Goal: Communication & Community: Answer question/provide support

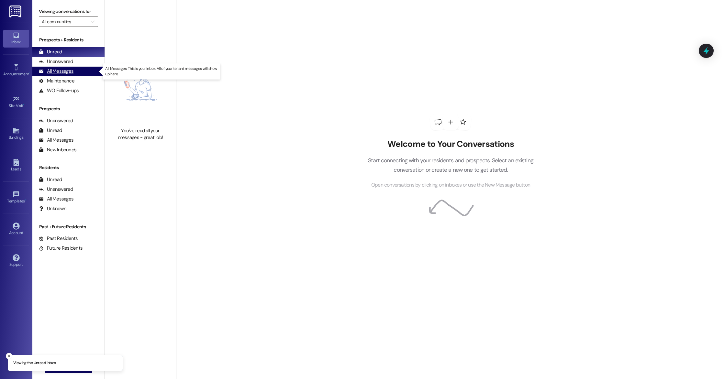
click at [71, 72] on div "All Messages" at bounding box center [56, 71] width 35 height 7
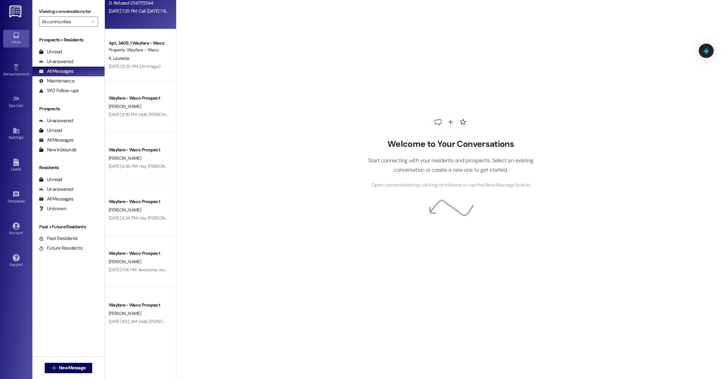
scroll to position [247, 0]
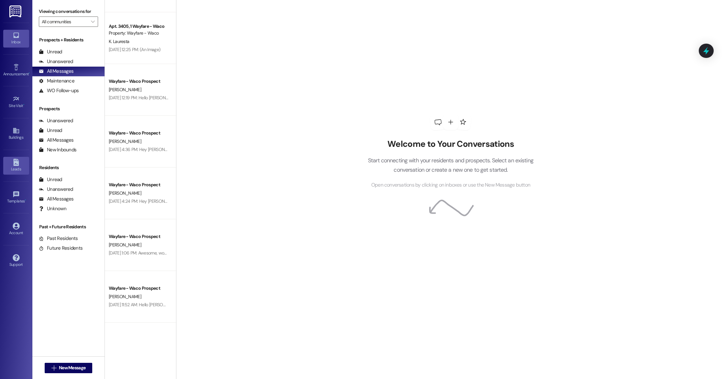
click at [15, 166] on div "Leads" at bounding box center [16, 169] width 32 height 6
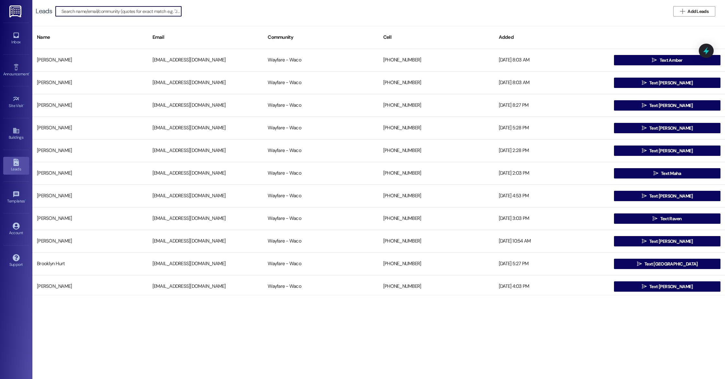
click at [16, 29] on div "Inbox Go to Inbox" at bounding box center [16, 39] width 26 height 32
click at [17, 35] on icon at bounding box center [16, 35] width 7 height 7
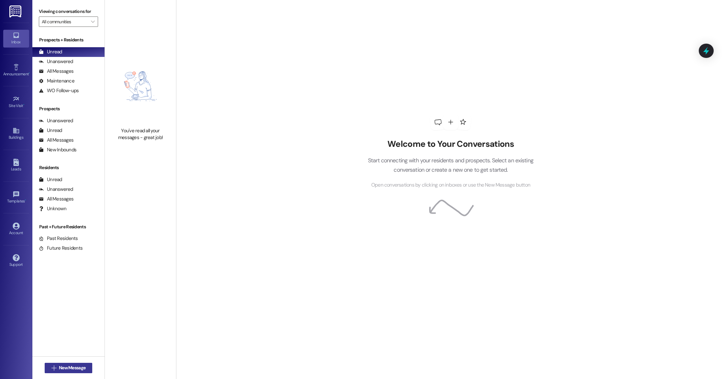
click at [72, 371] on span "New Message" at bounding box center [72, 368] width 27 height 7
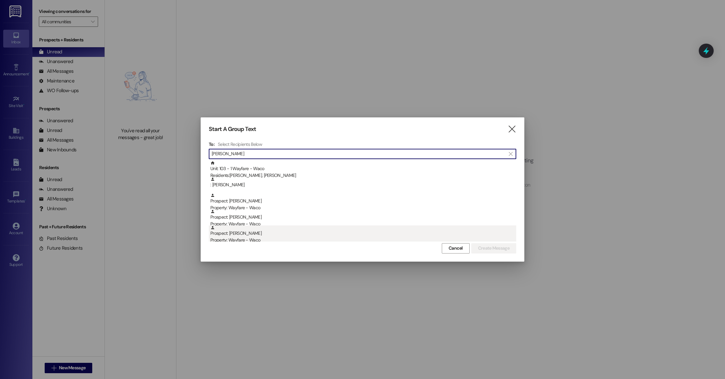
type input "lisa"
click at [243, 237] on div "Property: Wayfare - Waco" at bounding box center [363, 240] width 306 height 7
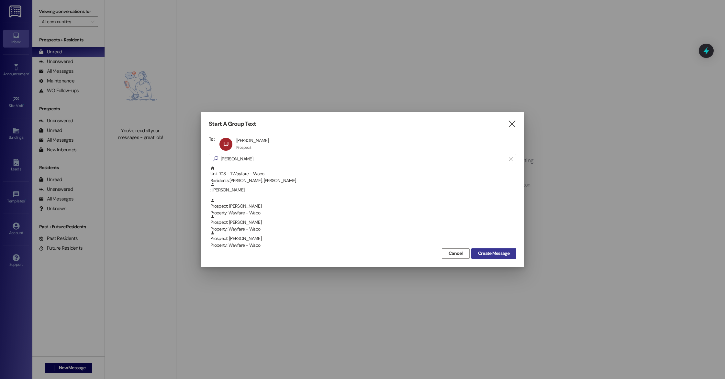
click at [497, 254] on span "Create Message" at bounding box center [493, 253] width 31 height 7
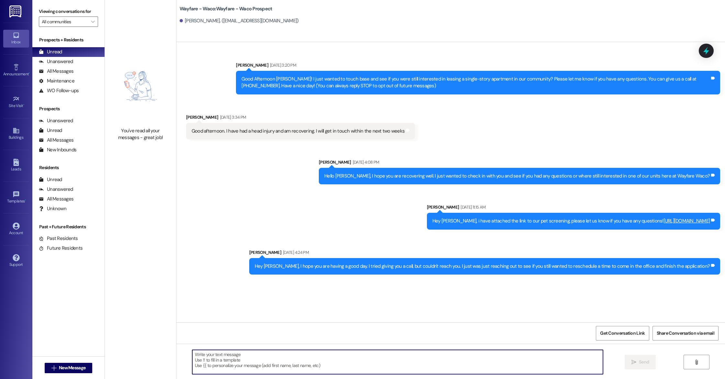
click at [312, 363] on textarea at bounding box center [397, 362] width 411 height 24
paste textarea "https://wayfarewaco.petscreening.com"
type textarea "https://wayfarewaco.petscreening.com"
click at [643, 367] on button " Send" at bounding box center [639, 362] width 31 height 15
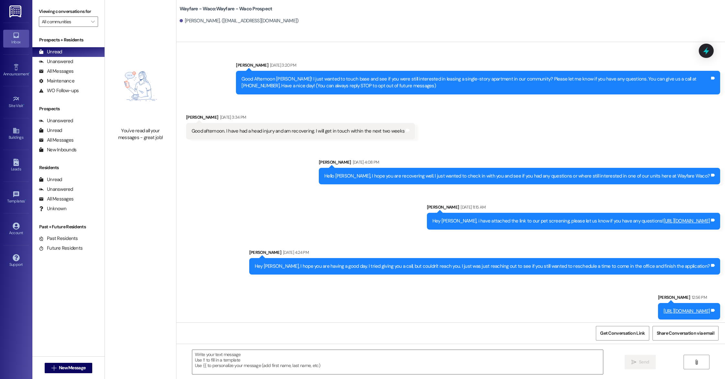
scroll to position [2, 0]
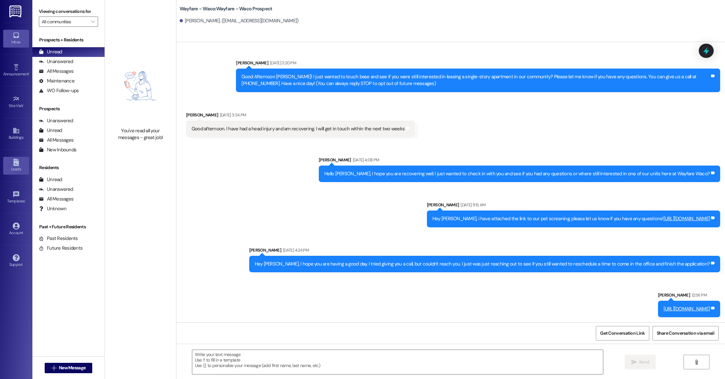
click at [20, 162] on link "Leads" at bounding box center [16, 165] width 26 height 17
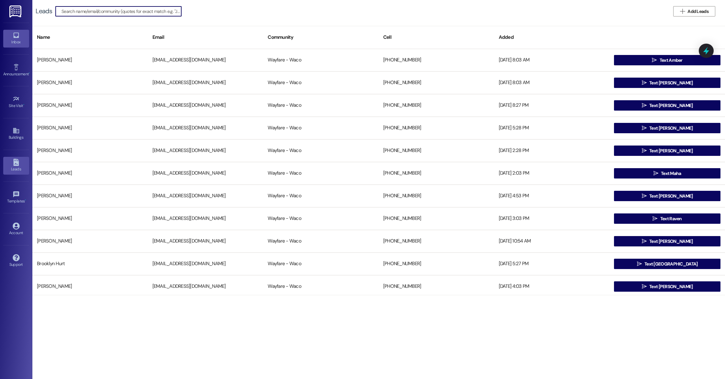
click at [13, 40] on div "Inbox" at bounding box center [16, 42] width 32 height 6
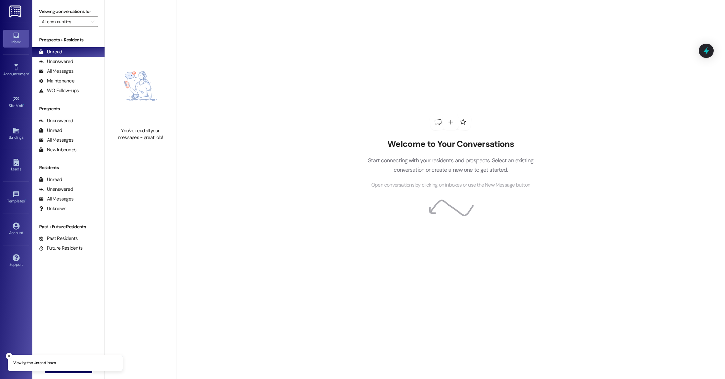
click at [19, 178] on div "Leads Go to Leads" at bounding box center [16, 166] width 26 height 32
click at [18, 165] on icon at bounding box center [15, 162] width 5 height 7
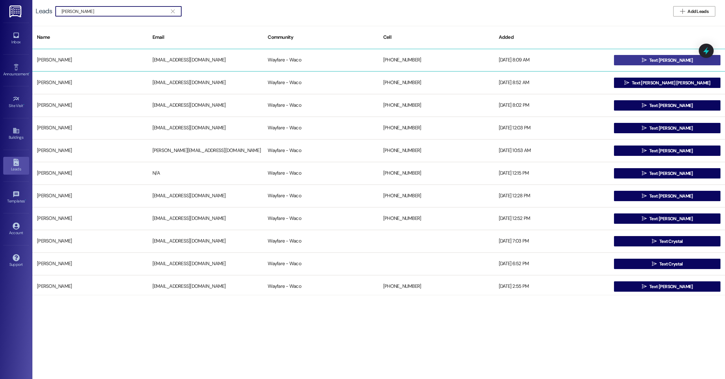
type input "[PERSON_NAME]"
click at [629, 57] on button " Text [PERSON_NAME]" at bounding box center [667, 60] width 106 height 10
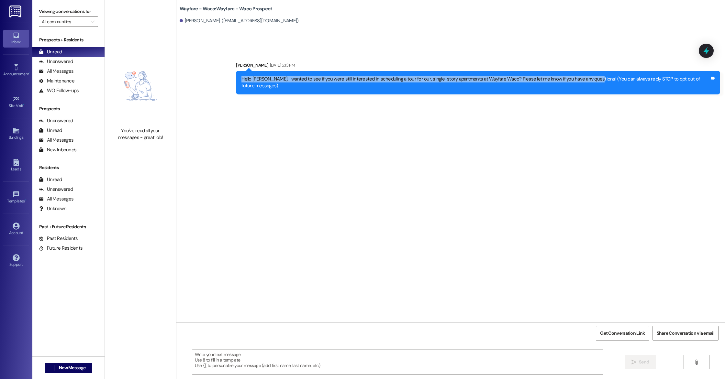
drag, startPoint x: 244, startPoint y: 80, endPoint x: 590, endPoint y: 79, distance: 346.5
click at [590, 79] on div "Hello [PERSON_NAME], I wanted to see if you were still interested in scheduling…" at bounding box center [478, 83] width 484 height 24
copy div "Hello [PERSON_NAME], I wanted to see if you were still interested in scheduling…"
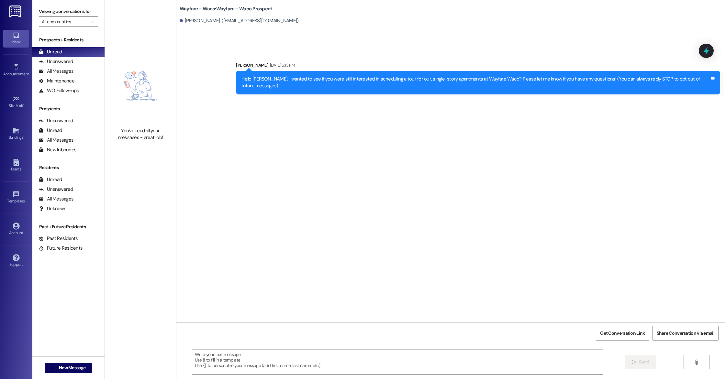
click at [234, 360] on textarea at bounding box center [397, 362] width 411 height 24
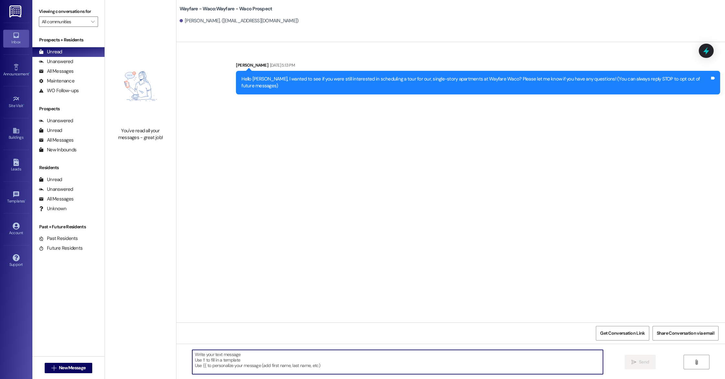
paste textarea "Hello [PERSON_NAME], I wanted to see if you were still interested in scheduling…"
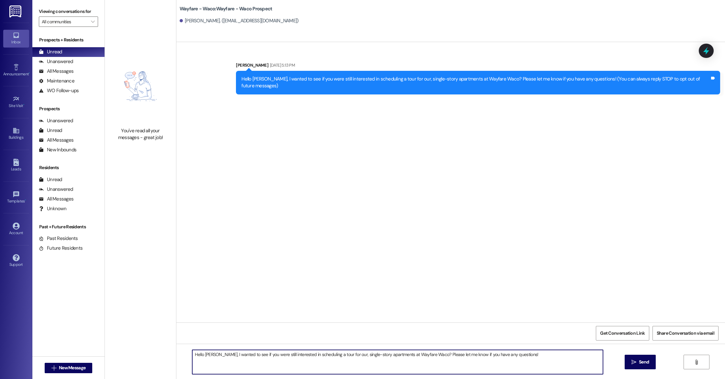
type textarea "Hello [PERSON_NAME], I wanted to see if you were still interested in scheduling…"
click at [645, 361] on span "Send" at bounding box center [644, 362] width 10 height 7
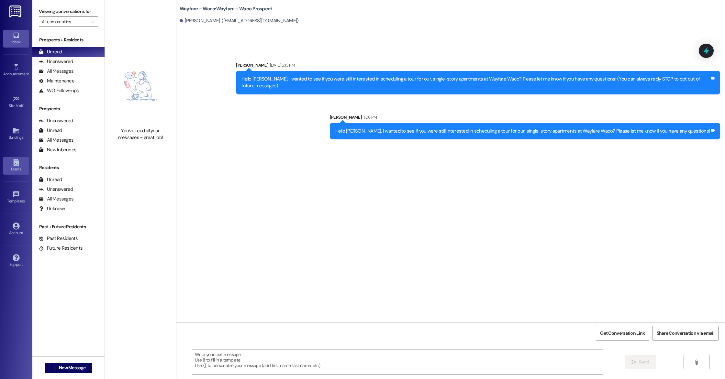
click at [21, 171] on div "Leads" at bounding box center [16, 169] width 32 height 6
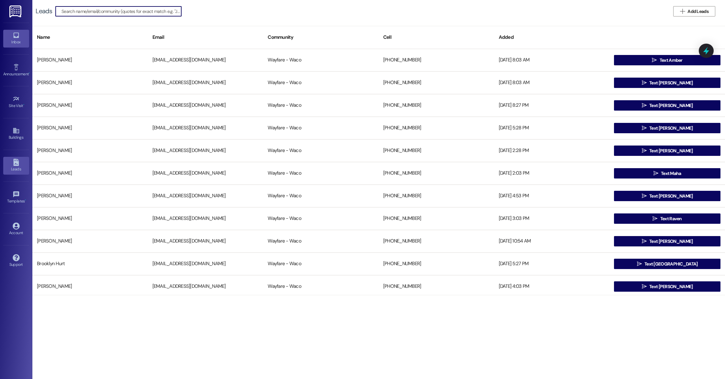
click at [14, 36] on icon at bounding box center [15, 35] width 5 height 5
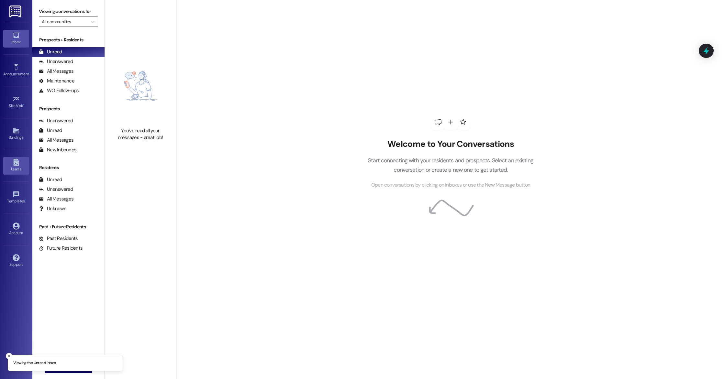
click at [15, 173] on link "Leads" at bounding box center [16, 165] width 26 height 17
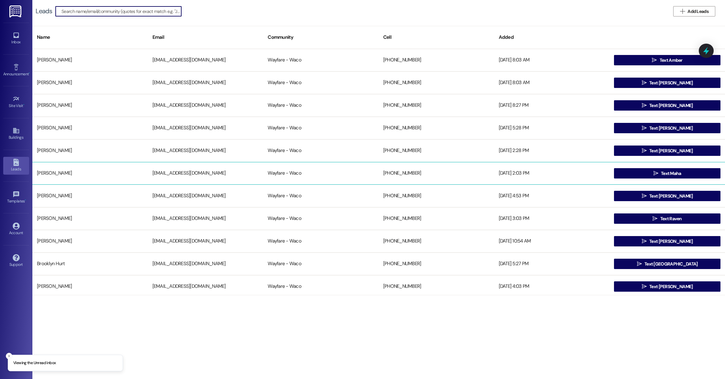
type input "l"
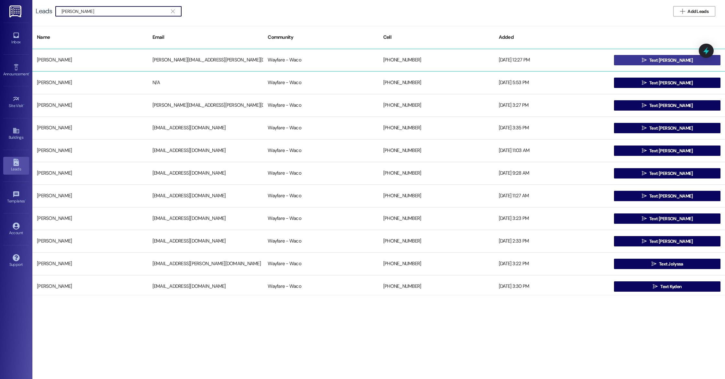
type input "[PERSON_NAME]"
click at [640, 57] on button " Text [PERSON_NAME]" at bounding box center [667, 60] width 106 height 10
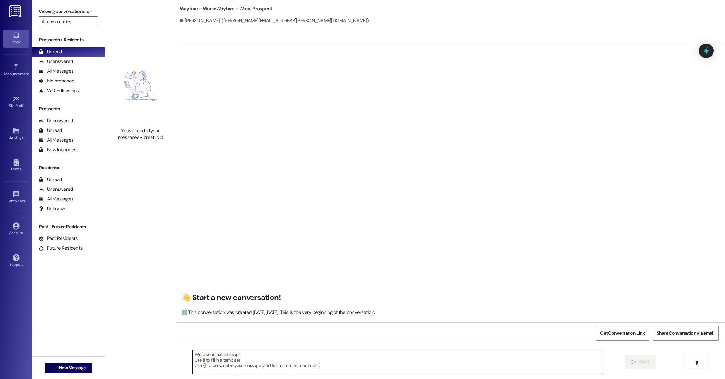
click at [219, 357] on textarea at bounding box center [397, 362] width 411 height 24
paste textarea "Hello (____), I wanted to touch base with you and see if you were still interes…"
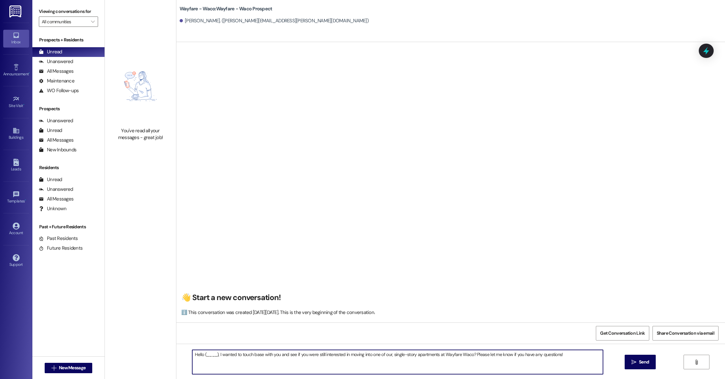
click at [214, 353] on textarea "Hello (____), I wanted to touch base with you and see if you were still interes…" at bounding box center [397, 362] width 411 height 24
type textarea "Hello [PERSON_NAME], I wanted to touch base with you and see if you were still …"
click at [246, 361] on textarea "Hello [PERSON_NAME], I wanted to touch base with you and see if you were still …" at bounding box center [397, 362] width 411 height 24
drag, startPoint x: 554, startPoint y: 355, endPoint x: 258, endPoint y: 350, distance: 296.0
click at [258, 350] on textarea "Hello [PERSON_NAME], I wanted to touch base with you and see if you were still …" at bounding box center [397, 362] width 411 height 24
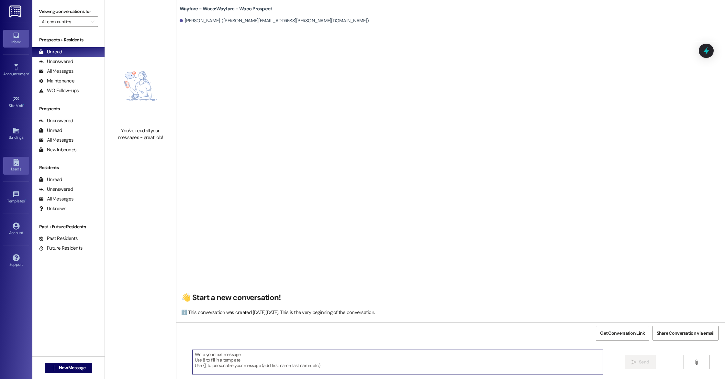
click at [13, 172] on link "Leads" at bounding box center [16, 165] width 26 height 17
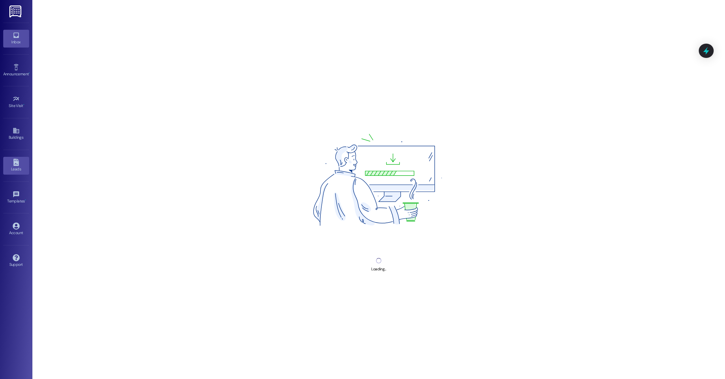
click at [19, 39] on div "Inbox" at bounding box center [16, 42] width 32 height 6
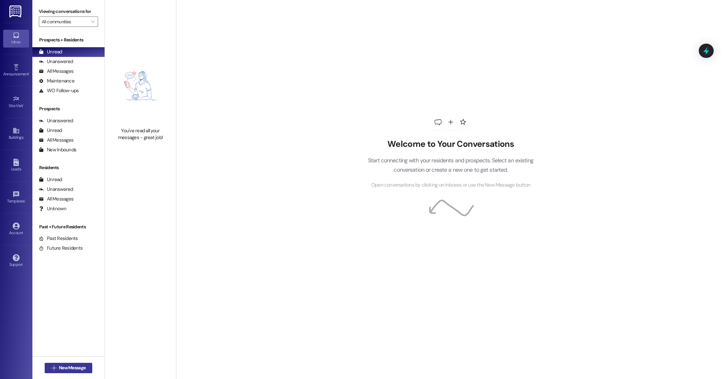
click at [81, 368] on span "New Message" at bounding box center [72, 368] width 27 height 7
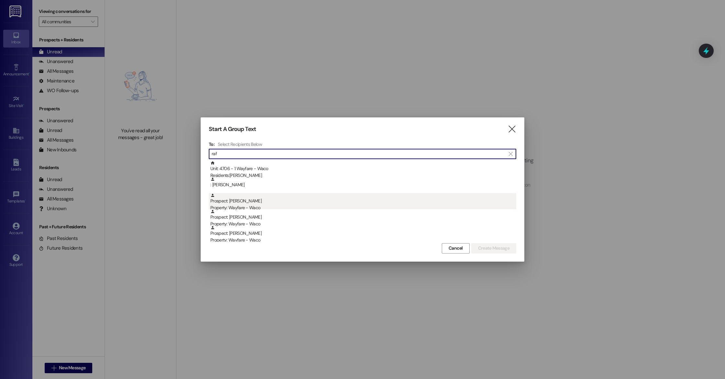
type input "raf"
click at [271, 204] on div "Prospect: [PERSON_NAME] Property: Wayfare - Waco" at bounding box center [363, 202] width 306 height 18
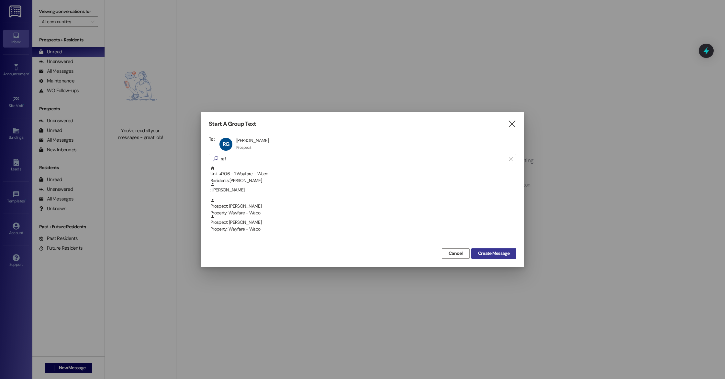
click at [507, 257] on button "Create Message" at bounding box center [493, 253] width 45 height 10
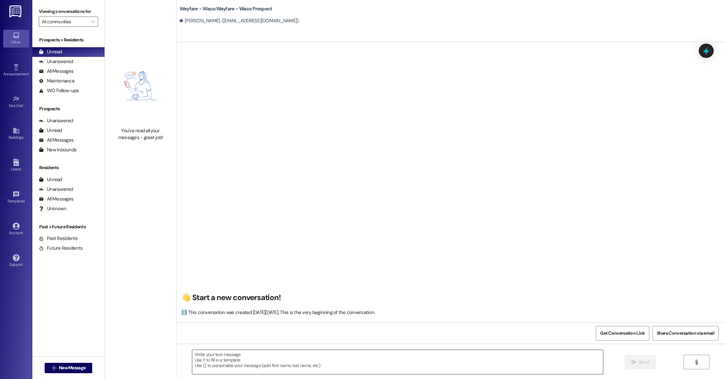
click at [206, 362] on textarea at bounding box center [397, 362] width 411 height 24
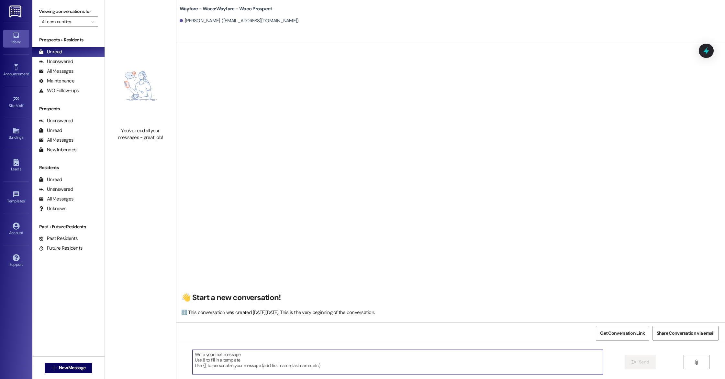
click at [214, 355] on textarea at bounding box center [397, 362] width 411 height 24
paste textarea "Hello (__), I wanted to see if you were still interested in scheduling a tour f…"
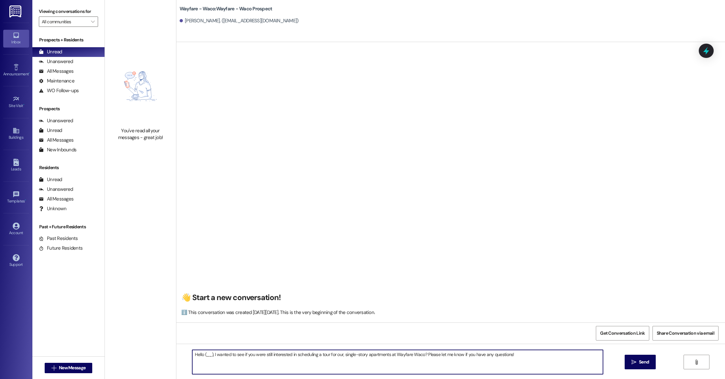
click at [207, 353] on textarea "Hello (__), I wanted to see if you were still interested in scheduling a tour f…" at bounding box center [397, 362] width 411 height 24
click at [526, 359] on textarea "Hello [PERSON_NAME], I wanted to see if you were still interested in scheduling…" at bounding box center [397, 362] width 411 height 24
type textarea "Hello [PERSON_NAME], I wanted to see if you were still interested in scheduling…"
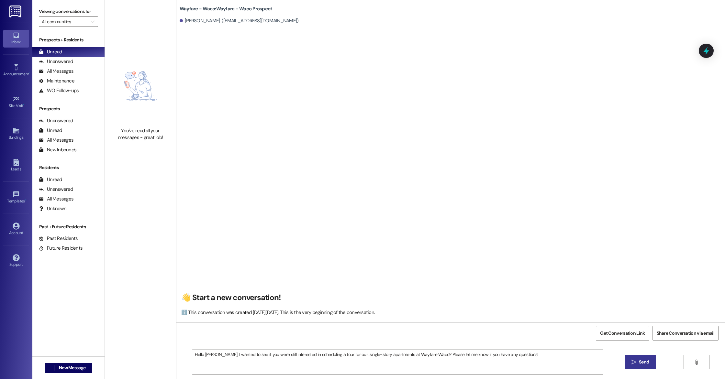
click at [630, 361] on span " Send" at bounding box center [640, 362] width 20 height 7
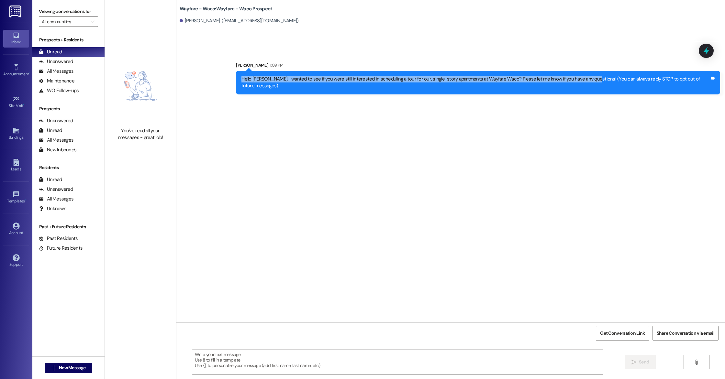
drag, startPoint x: 247, startPoint y: 80, endPoint x: 591, endPoint y: 80, distance: 343.9
click at [591, 80] on div "Hello [PERSON_NAME], I wanted to see if you were still interested in scheduling…" at bounding box center [478, 83] width 484 height 24
copy div "Hello [PERSON_NAME], I wanted to see if you were still interested in scheduling…"
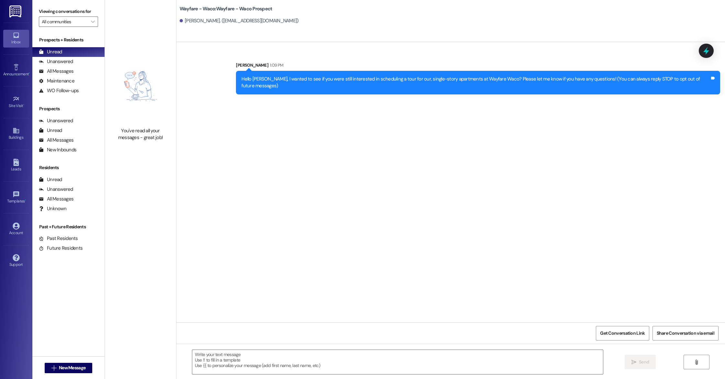
click at [176, 120] on div "Sent via SMS [PERSON_NAME] 1:09 PM Hello [PERSON_NAME], I wanted to see if you …" at bounding box center [450, 182] width 548 height 280
click at [14, 160] on icon at bounding box center [15, 162] width 5 height 7
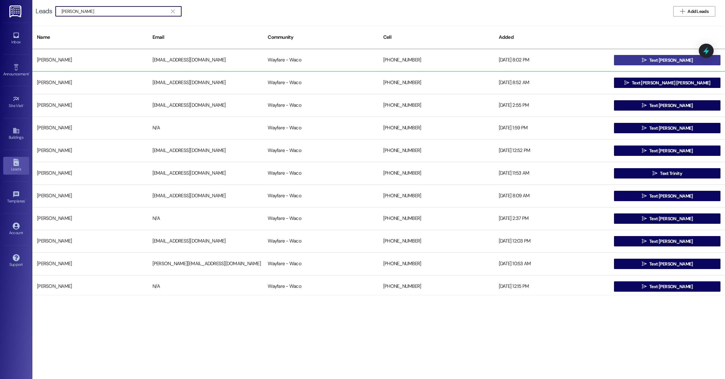
type input "[PERSON_NAME]"
click at [677, 60] on span "Text [PERSON_NAME]" at bounding box center [670, 60] width 43 height 7
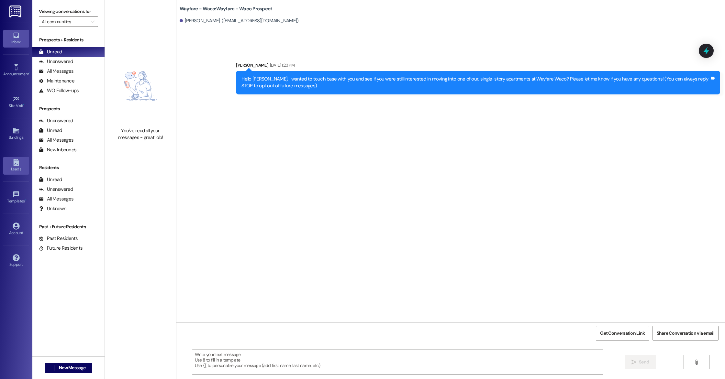
click at [18, 162] on icon at bounding box center [15, 162] width 5 height 7
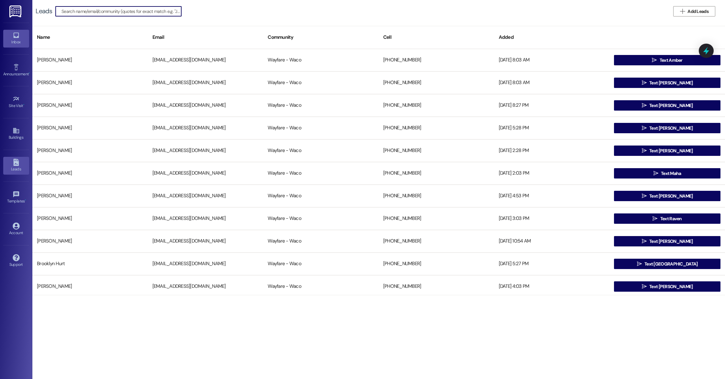
click at [16, 40] on div "Inbox" at bounding box center [16, 42] width 32 height 6
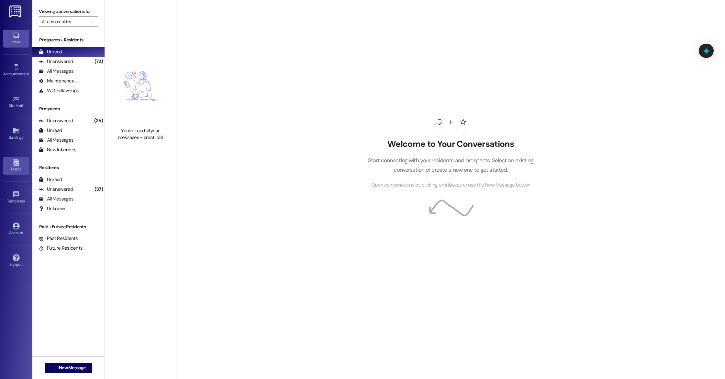
click at [14, 157] on link "Leads" at bounding box center [16, 165] width 26 height 17
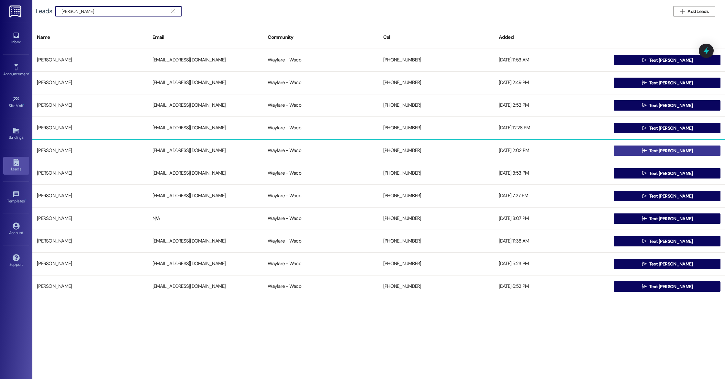
type input "[PERSON_NAME]"
click at [644, 151] on button " Text [PERSON_NAME]" at bounding box center [667, 151] width 106 height 10
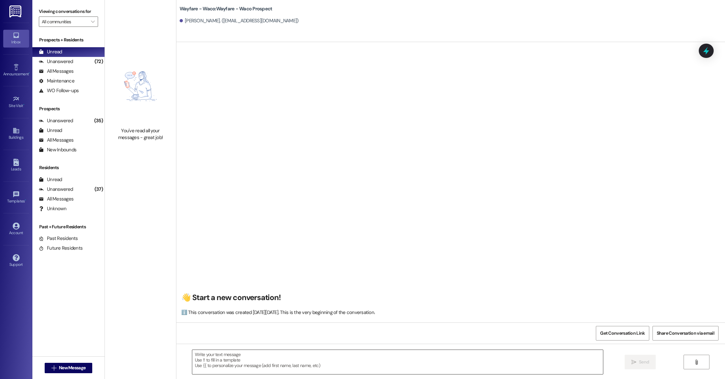
click at [271, 357] on textarea at bounding box center [397, 362] width 411 height 24
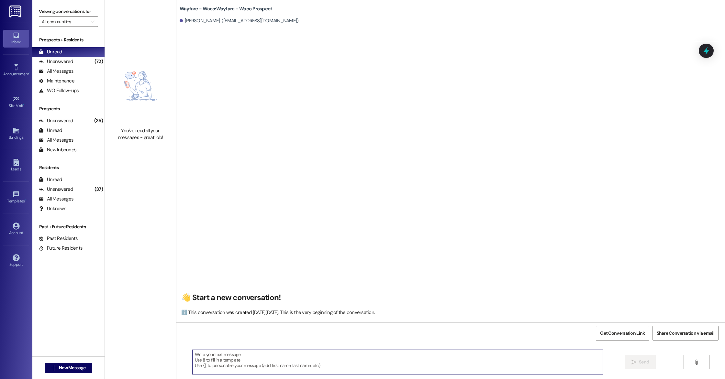
paste textarea "Hello (____), I wanted to touch base with you and see if you were still interes…"
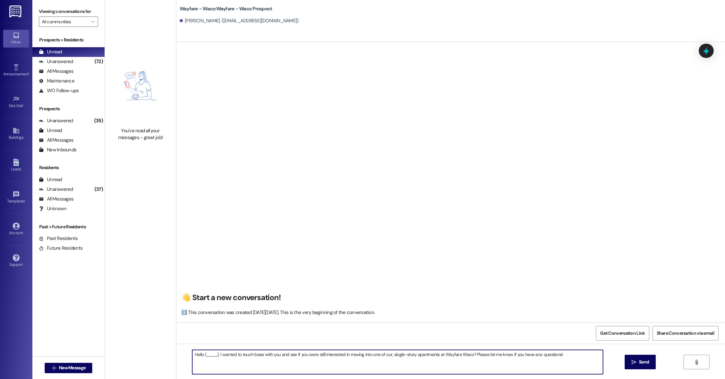
click at [213, 354] on textarea "Hello (____), I wanted to touch base with you and see if you were still interes…" at bounding box center [397, 362] width 411 height 24
click at [229, 369] on textarea "Hello [PERSON_NAME], I wanted to touch base with you and see if you were still …" at bounding box center [397, 362] width 411 height 24
type textarea "Hello [PERSON_NAME], I wanted to touch base with you and see if you were still …"
click at [635, 362] on icon "" at bounding box center [633, 362] width 5 height 5
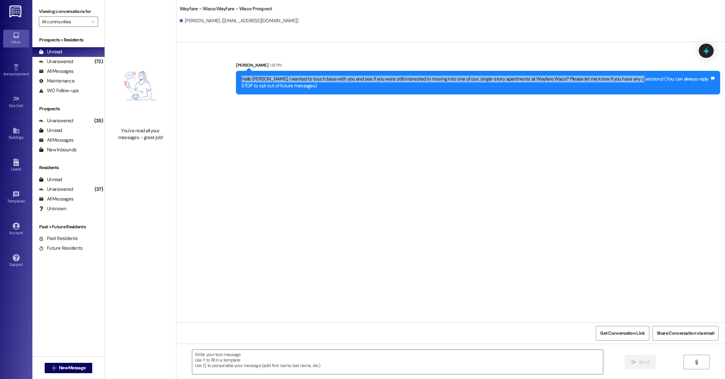
drag, startPoint x: 235, startPoint y: 79, endPoint x: 623, endPoint y: 77, distance: 388.5
click at [623, 77] on div "Hello [PERSON_NAME], I wanted to touch base with you and see if you were still …" at bounding box center [478, 83] width 484 height 24
copy div "Hello [PERSON_NAME], I wanted to touch base with you and see if you were still …"
click at [14, 172] on div "Leads" at bounding box center [16, 169] width 32 height 6
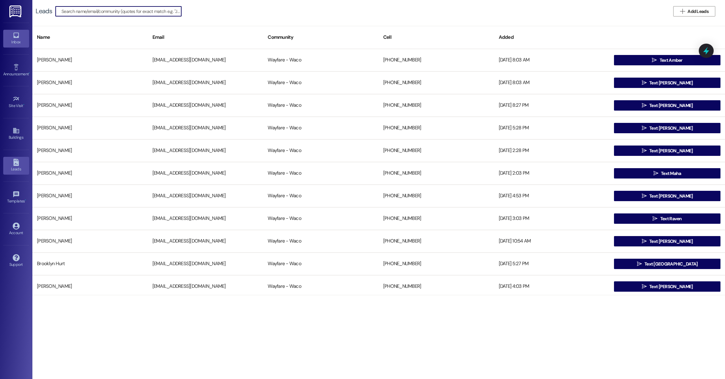
click at [11, 38] on link "Inbox" at bounding box center [16, 38] width 26 height 17
